Goal: Find specific page/section

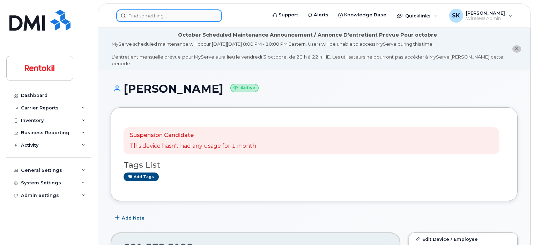
scroll to position [671, 0]
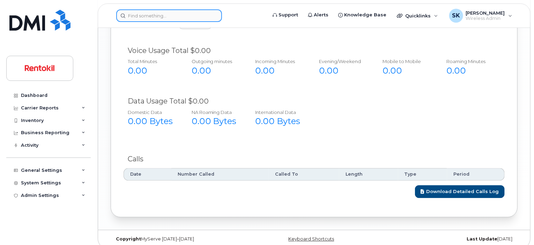
click at [168, 11] on input at bounding box center [169, 15] width 106 height 13
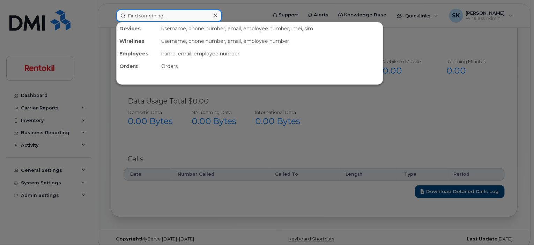
paste input "[PERSON_NAME]"
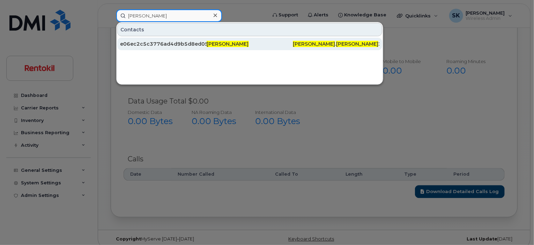
type input "[PERSON_NAME]"
click at [170, 46] on div "e06ec2c5c3776ad4d9b5d8ed050131bd" at bounding box center [163, 43] width 87 height 7
